Goal: Find specific page/section: Find specific page/section

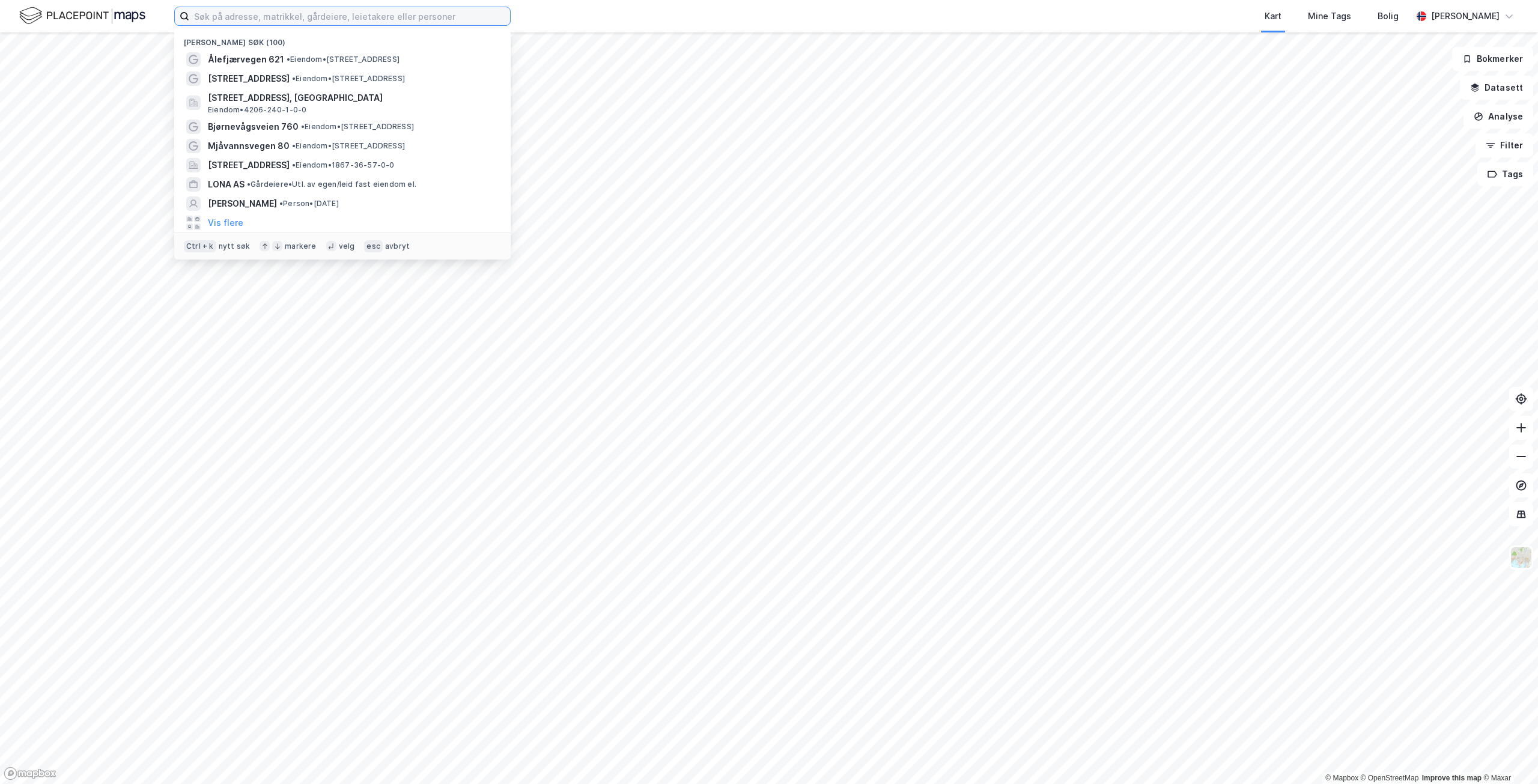
click at [398, 14] on input at bounding box center [349, 16] width 321 height 18
type input "preikestolen"
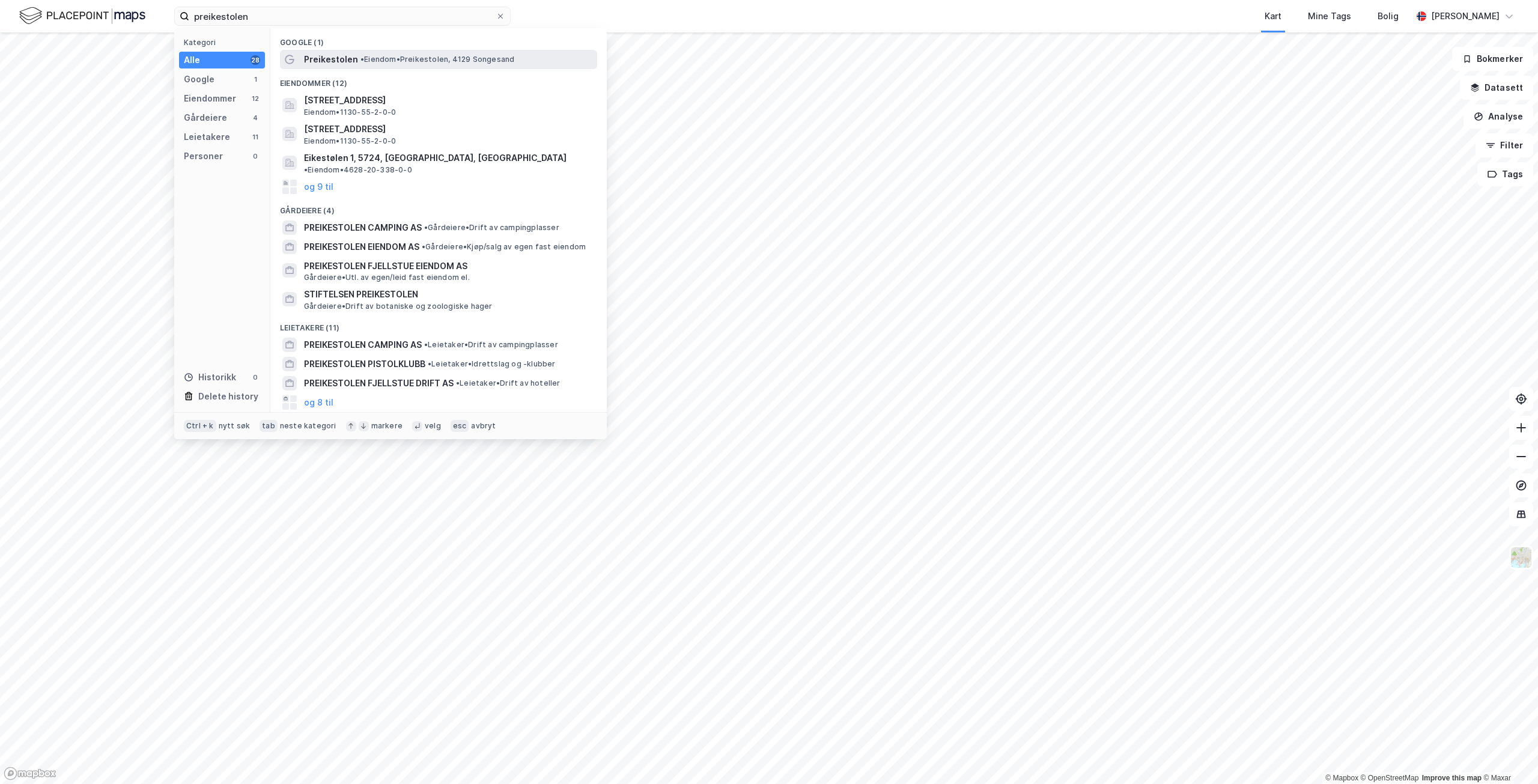
click at [411, 63] on span "• Eiendom • Preikestolen, 4129 Songesand" at bounding box center [437, 59] width 154 height 10
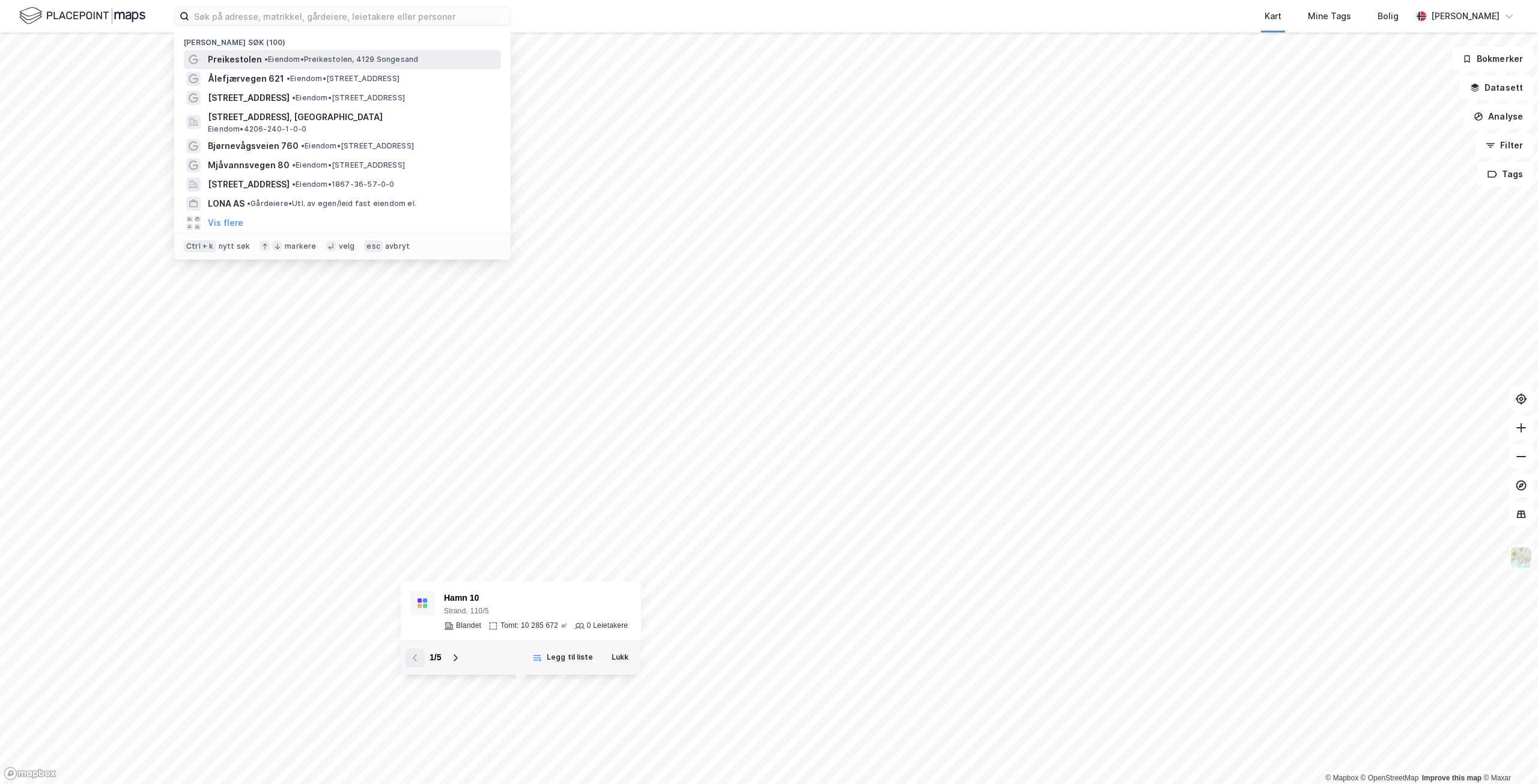
click at [287, 62] on span "• Eiendom • Preikestolen, 4129 Songesand" at bounding box center [341, 59] width 154 height 10
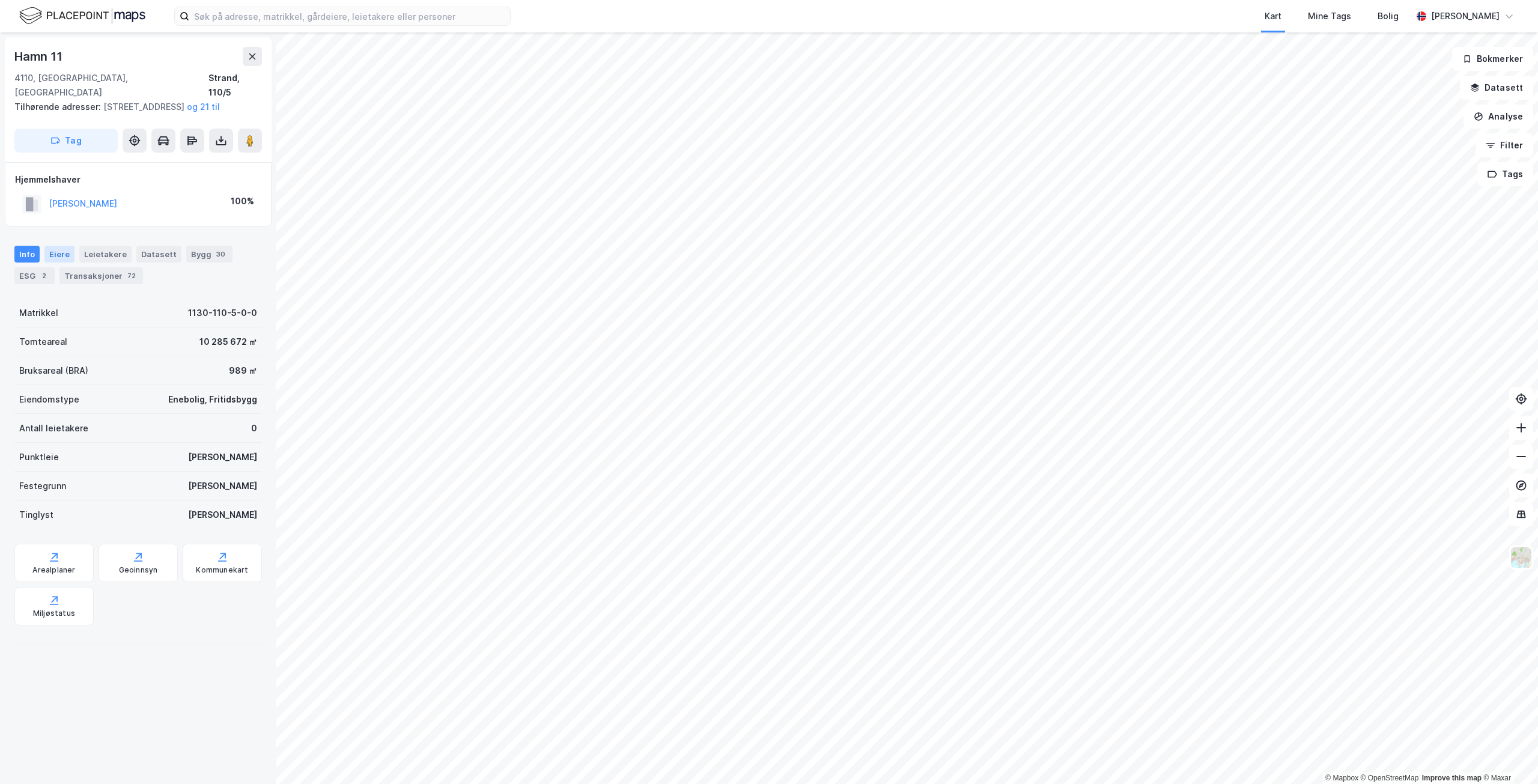
click at [56, 255] on div "Eiere" at bounding box center [59, 254] width 30 height 17
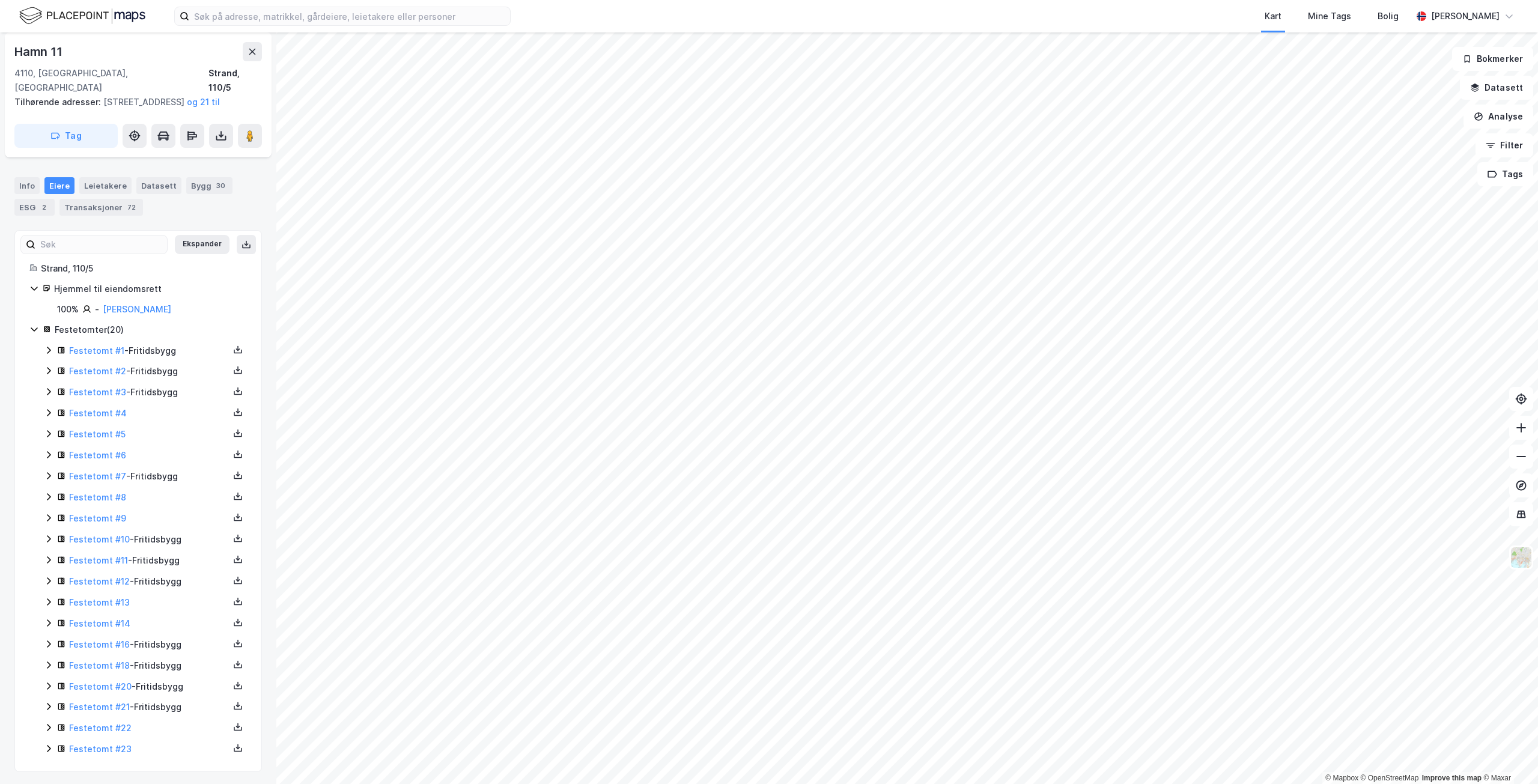
scroll to position [71, 0]
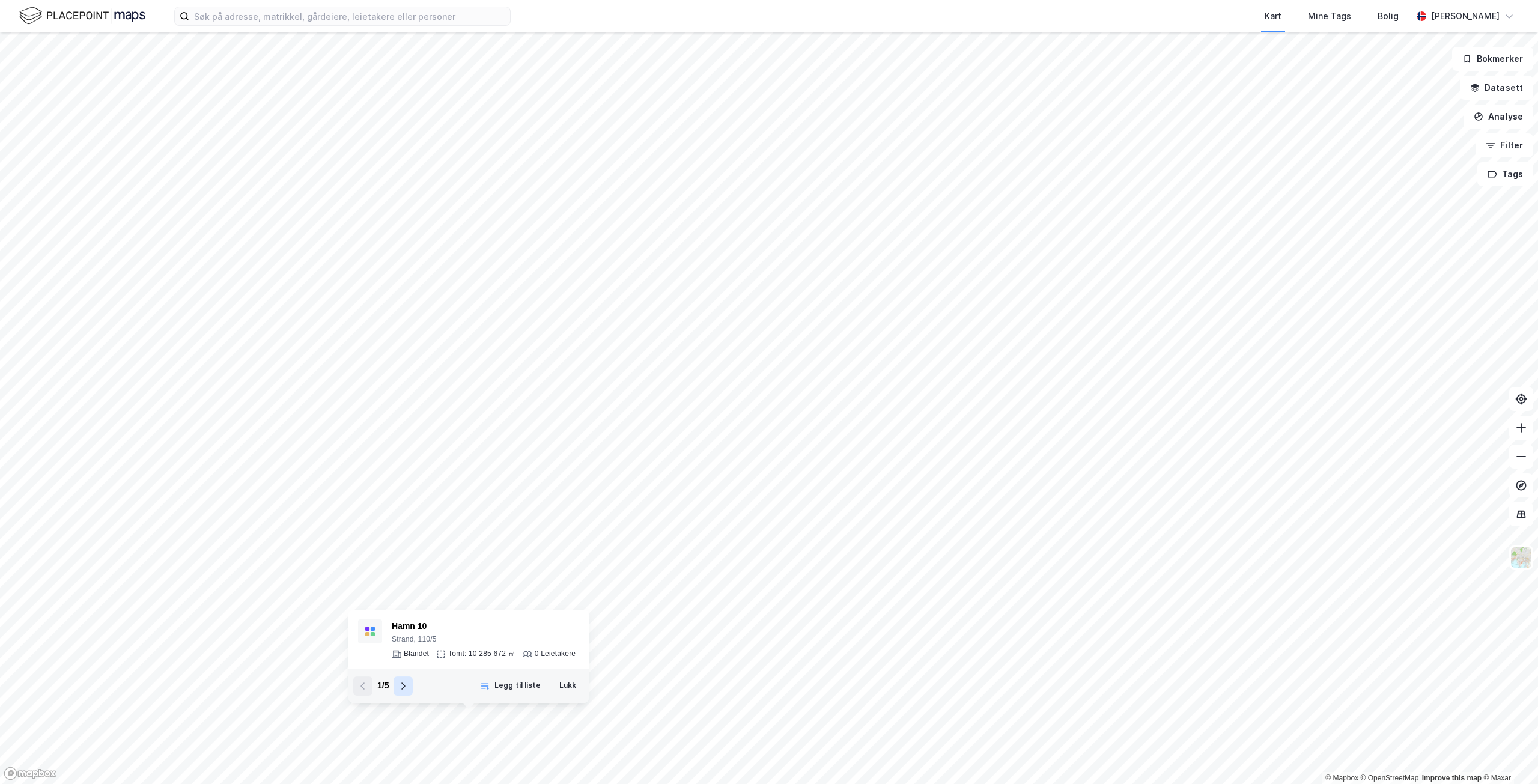
click at [405, 688] on icon at bounding box center [403, 686] width 10 height 10
click at [395, 741] on icon at bounding box center [395, 741] width 10 height 10
click at [496, 603] on icon at bounding box center [500, 607] width 10 height 10
click at [445, 660] on div "4 / 5 Legg til liste Lukk" at bounding box center [499, 665] width 241 height 34
click at [432, 662] on icon at bounding box center [434, 667] width 10 height 10
